Goal: Transaction & Acquisition: Purchase product/service

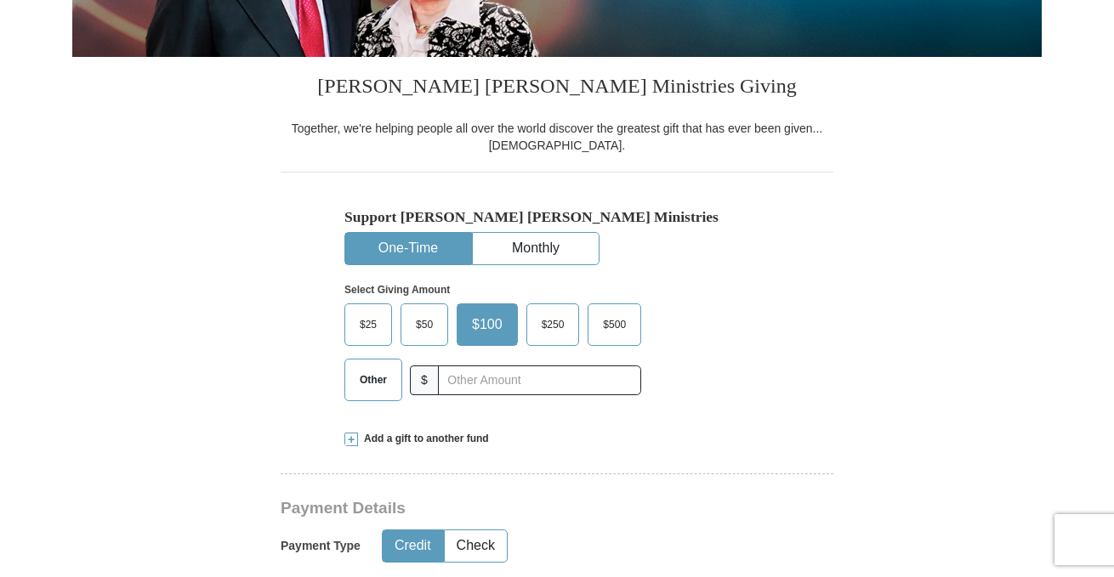
scroll to position [378, 0]
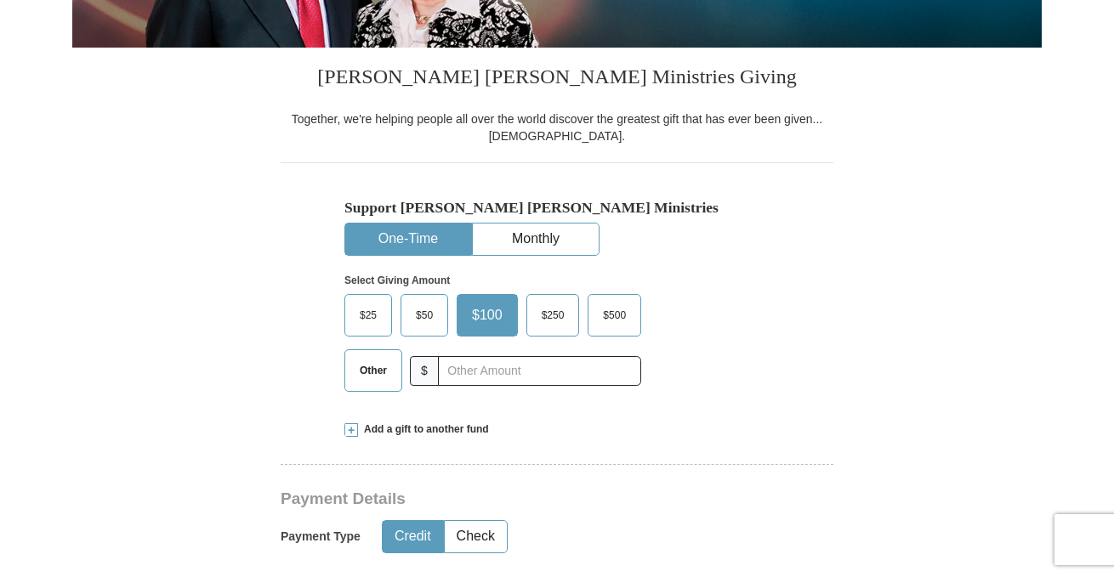
click at [372, 371] on span "Other" at bounding box center [373, 371] width 44 height 26
click at [0, 0] on input "Other" at bounding box center [0, 0] width 0 height 0
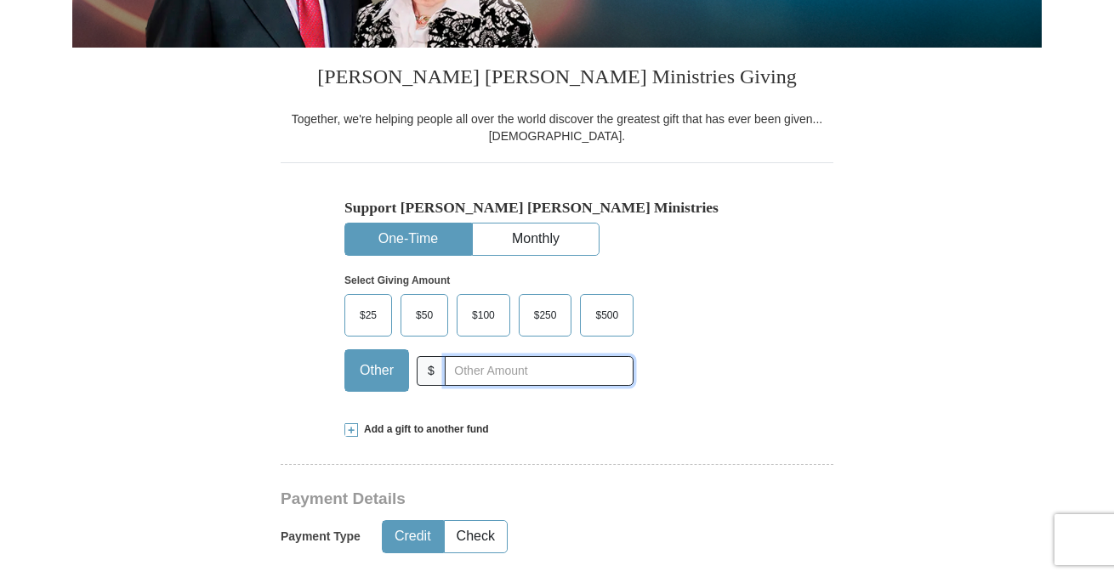
click at [473, 372] on input "text" at bounding box center [539, 371] width 189 height 30
type input "60"
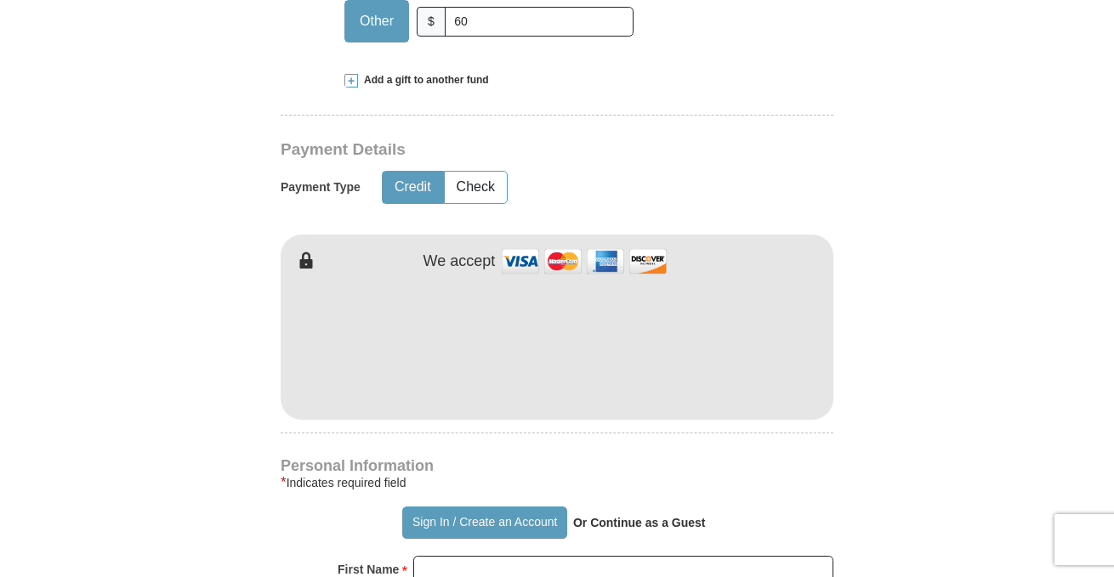
scroll to position [733, 0]
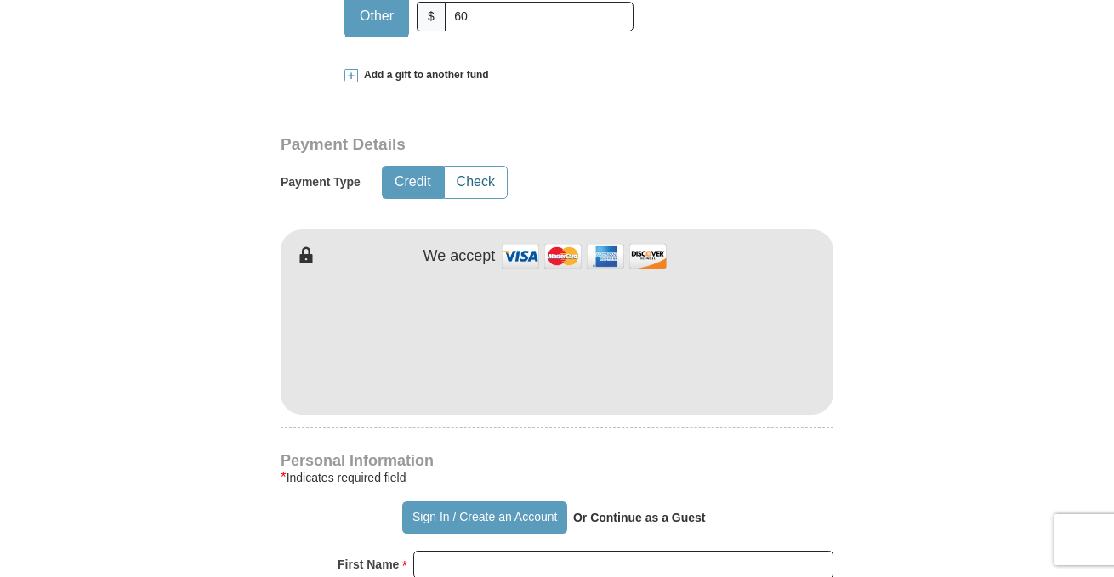
click at [475, 178] on button "Check" at bounding box center [476, 182] width 62 height 31
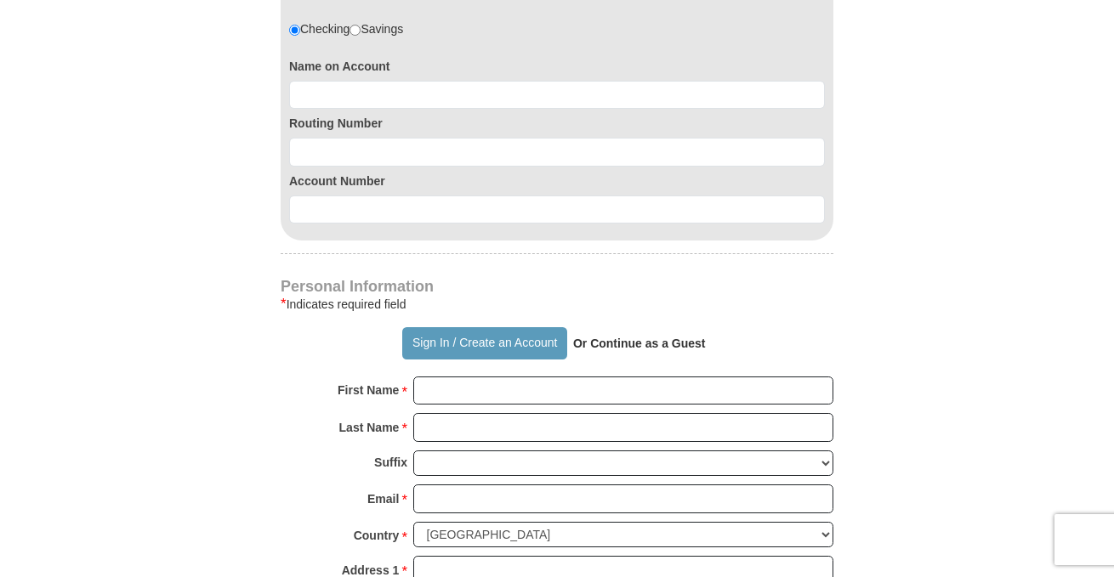
scroll to position [1123, 0]
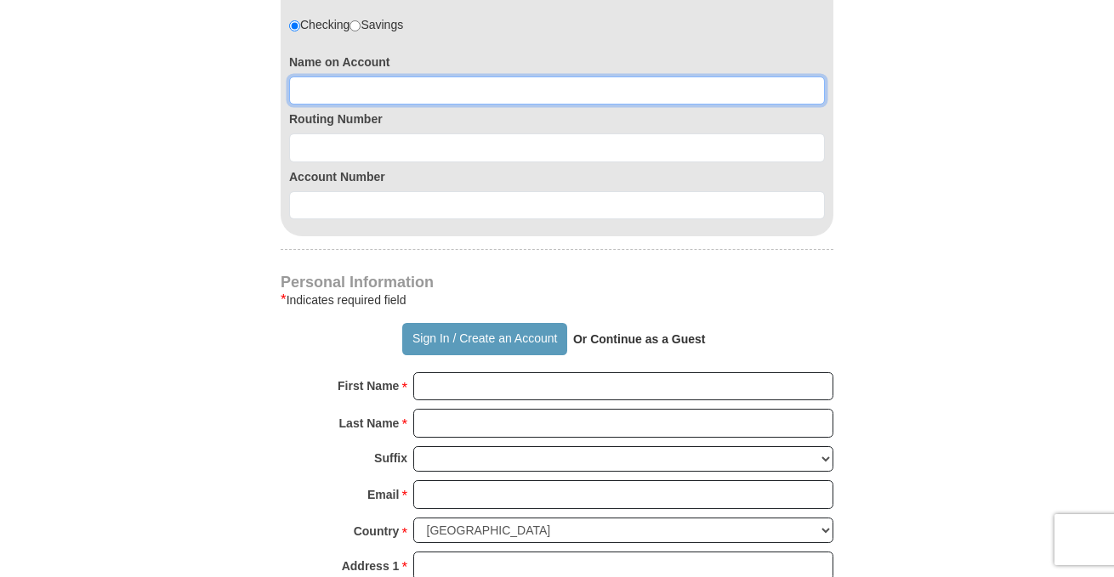
click at [380, 84] on input at bounding box center [557, 91] width 536 height 29
type input "NICOLE TOLLIVER"
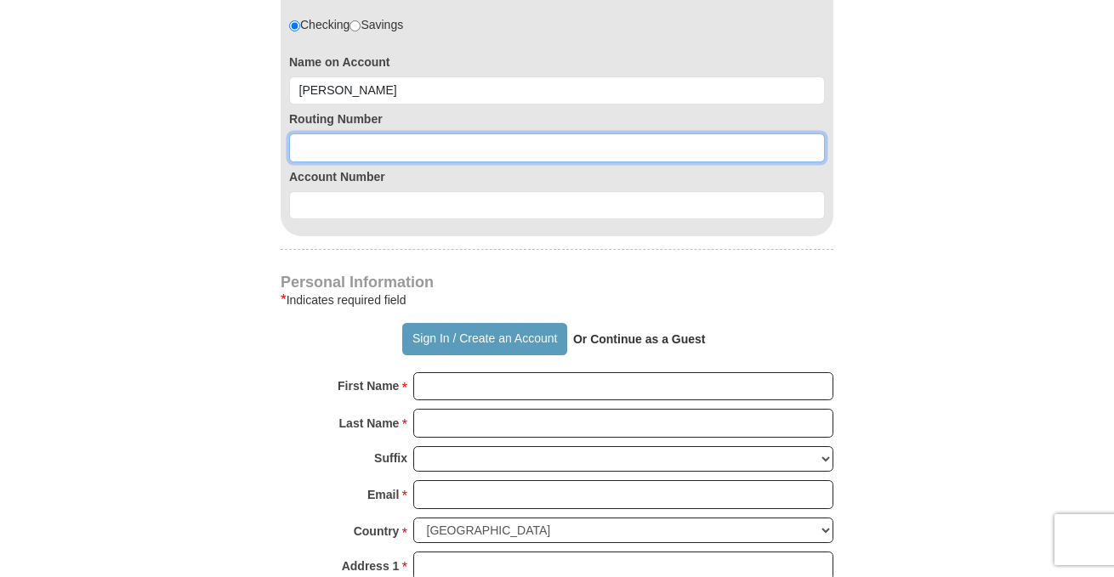
click at [306, 155] on input at bounding box center [557, 148] width 536 height 29
type input "283079298"
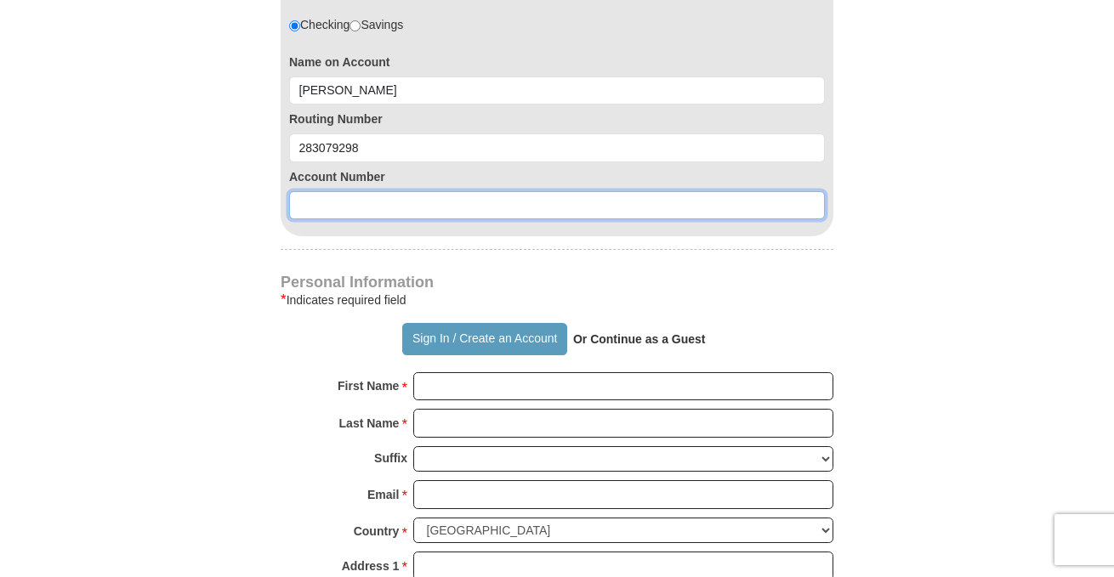
click at [304, 202] on input at bounding box center [557, 205] width 536 height 29
type input "123481"
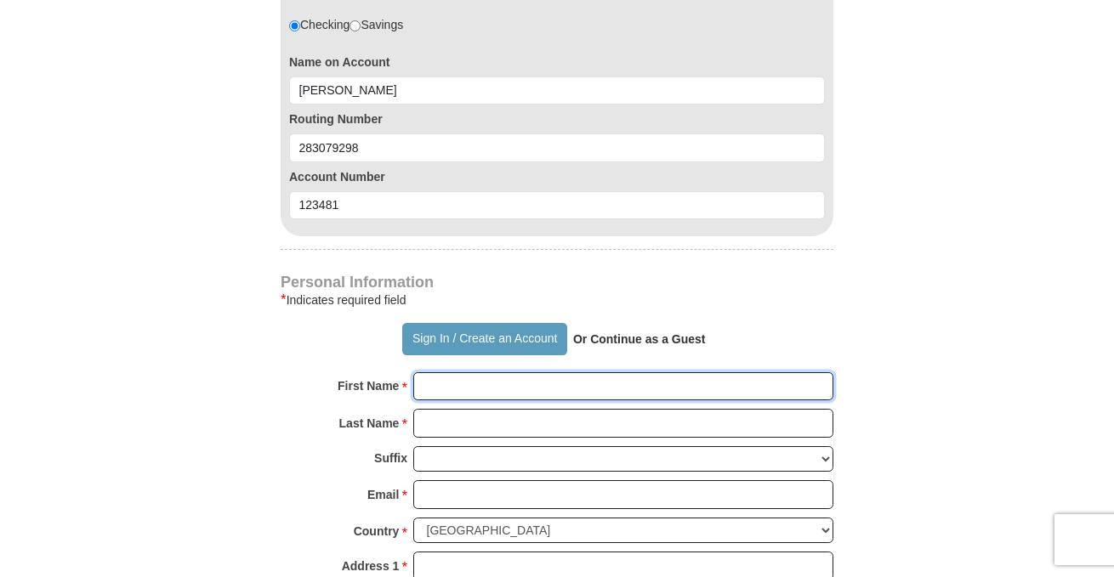
click at [521, 384] on input "First Name *" at bounding box center [623, 387] width 420 height 29
type input "NICOLE"
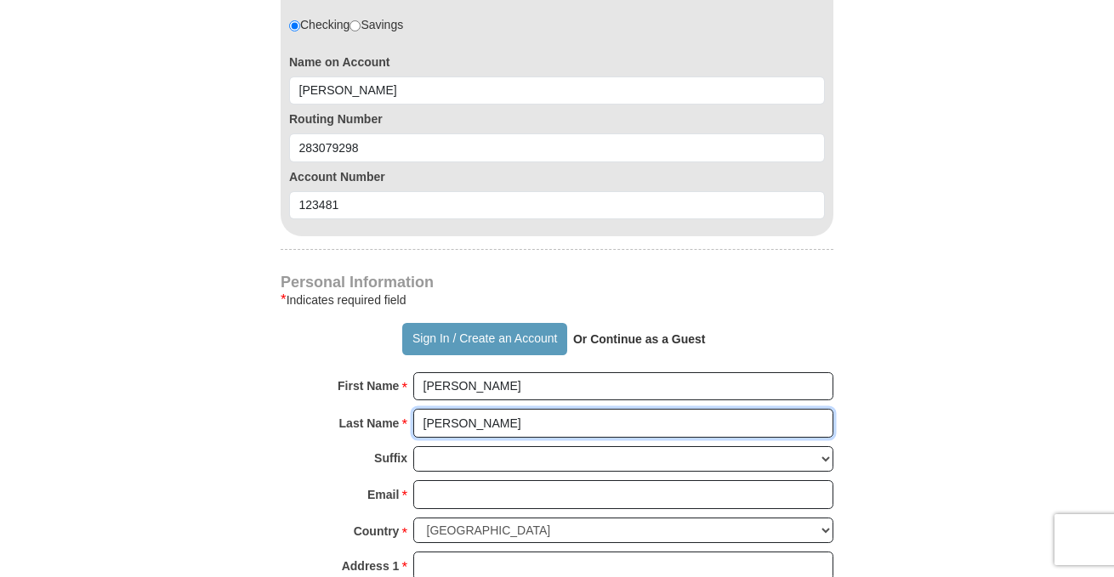
type input "Tolliver"
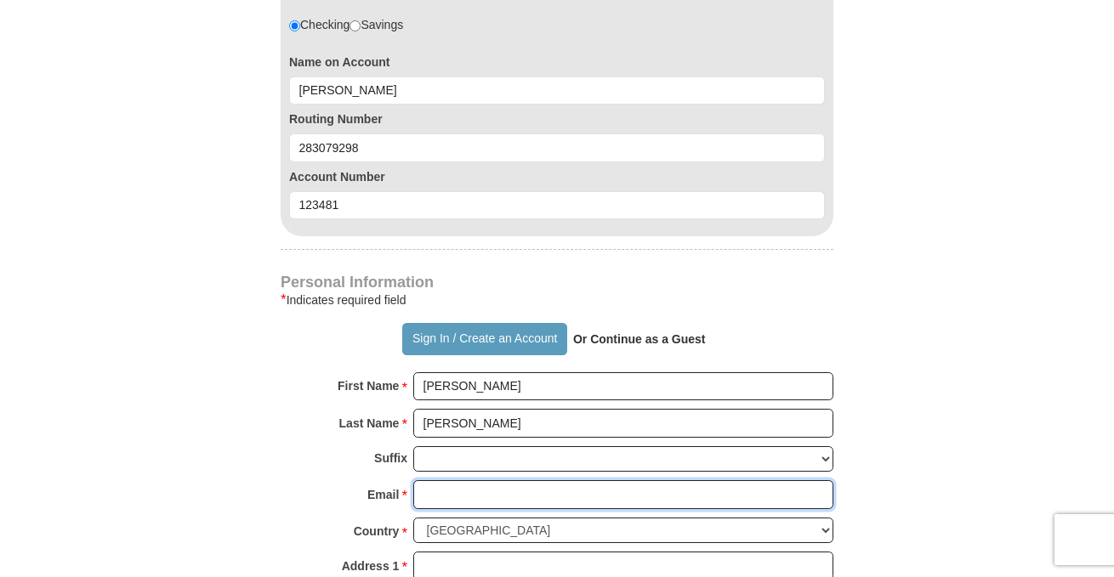
type input "tollivernicolel1@gmail.com"
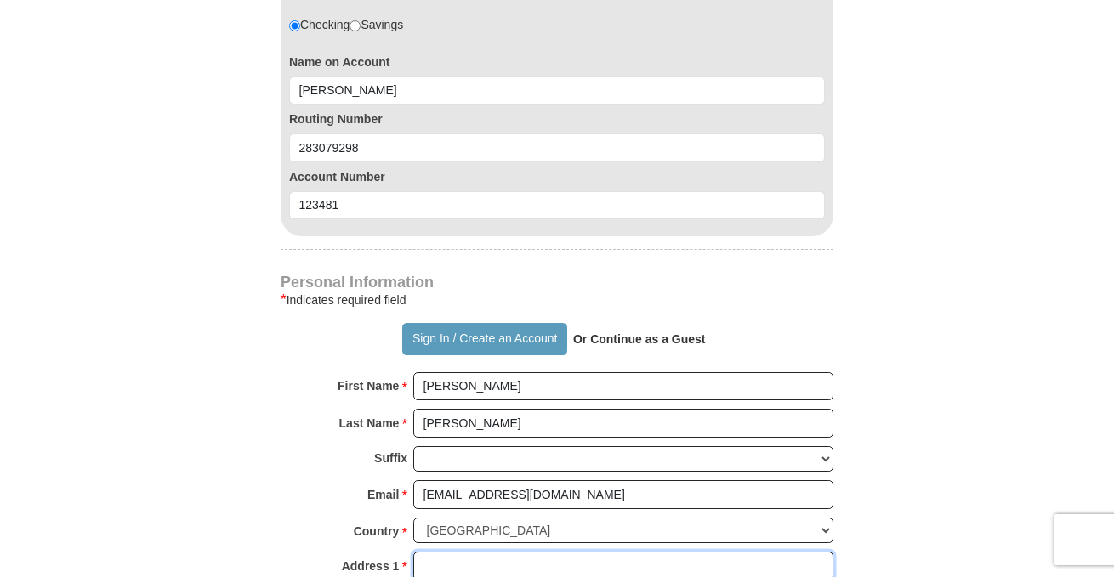
type input "2309 PERTH DRIVE"
type input "Louisville"
select select "KY"
type input "40216"
type input "5029078371"
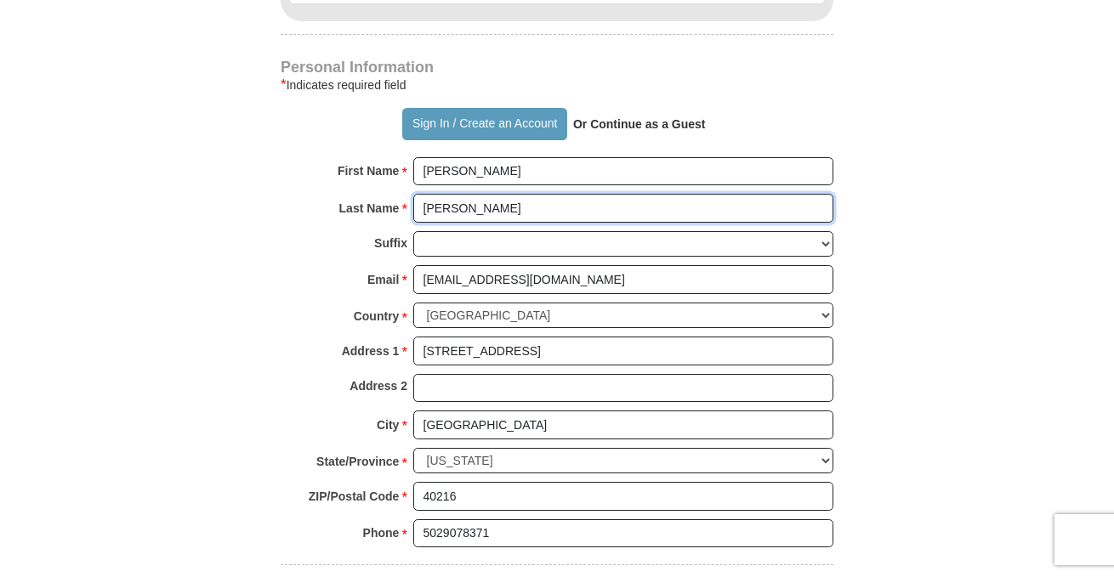
scroll to position [1343, 0]
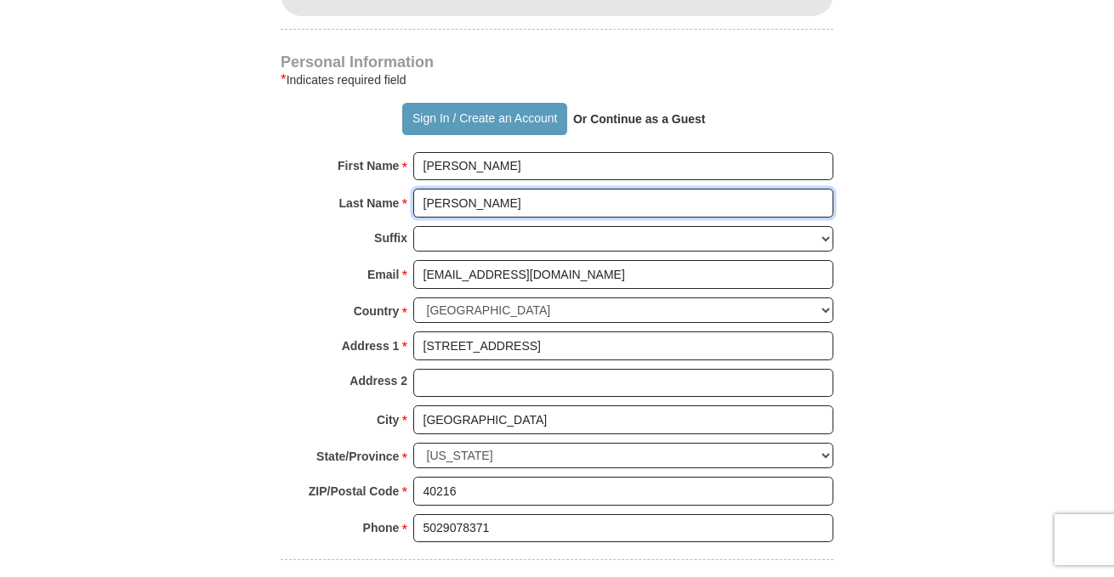
click at [485, 204] on input "Tolliver" at bounding box center [623, 203] width 420 height 29
type input "TOLLIVER"
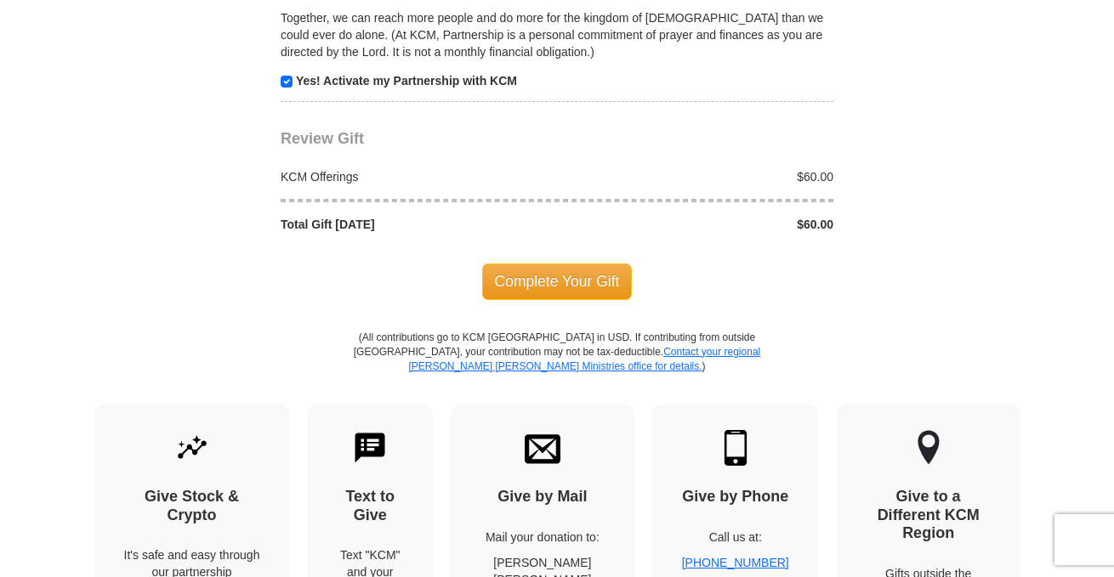
scroll to position [1966, 0]
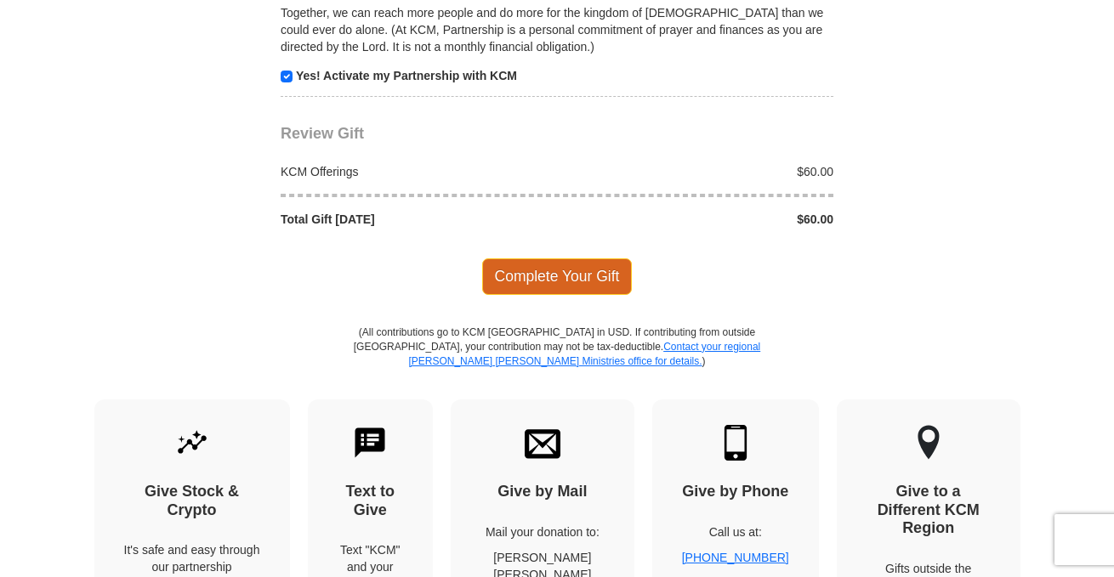
click at [526, 282] on span "Complete Your Gift" at bounding box center [557, 277] width 151 height 36
